Goal: Navigation & Orientation: Go to known website

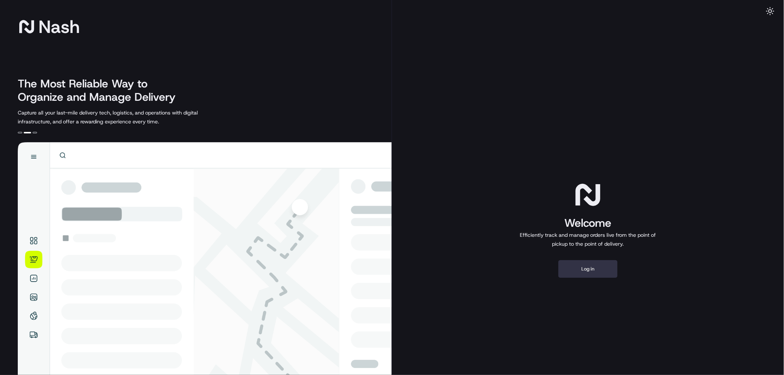
click at [576, 269] on button "Log in" at bounding box center [587, 269] width 59 height 18
